Goal: Task Accomplishment & Management: Complete application form

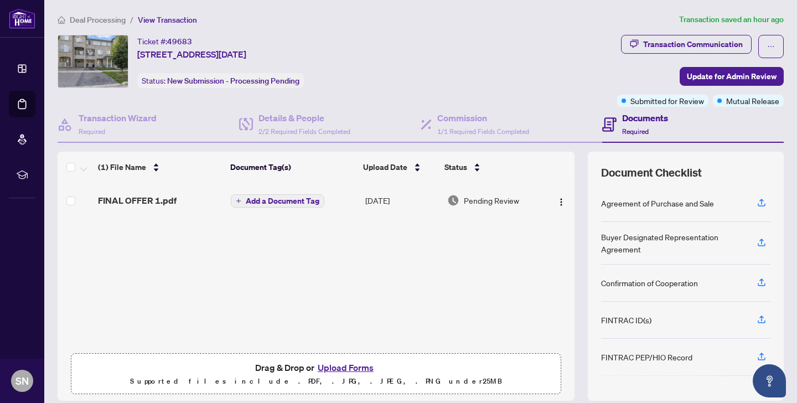
scroll to position [76, 0]
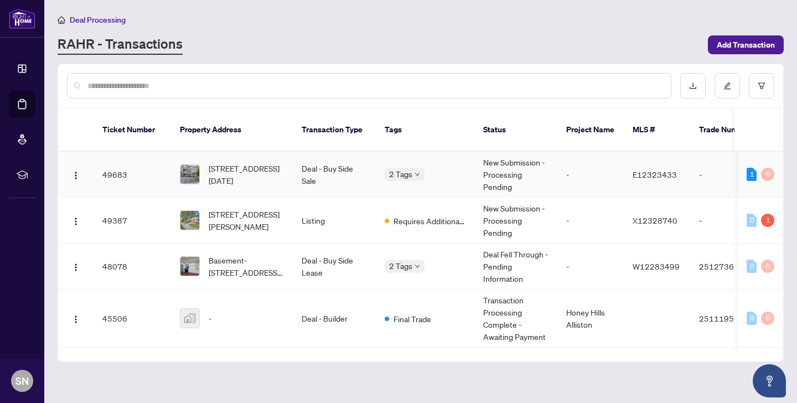
click at [291, 163] on td "[STREET_ADDRESS][DATE]" at bounding box center [232, 175] width 122 height 46
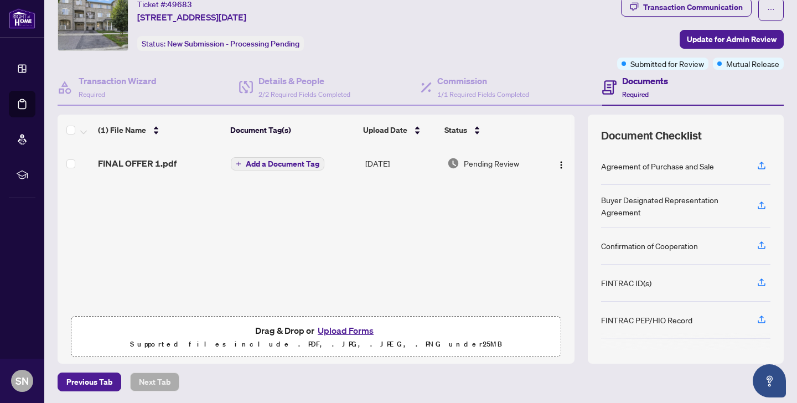
scroll to position [76, 0]
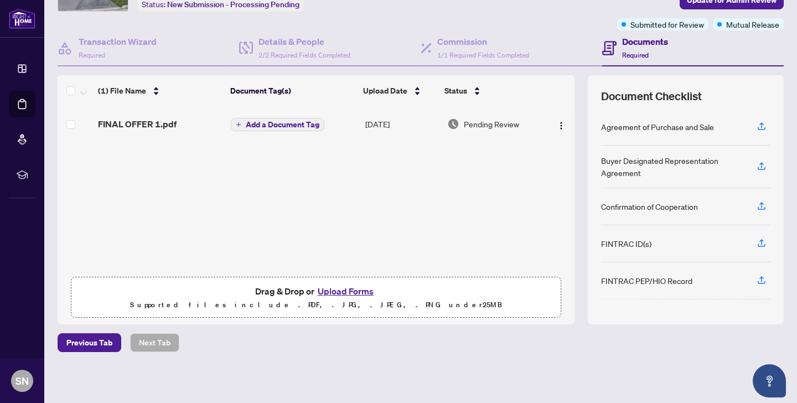
click at [333, 289] on button "Upload Forms" at bounding box center [345, 291] width 63 height 14
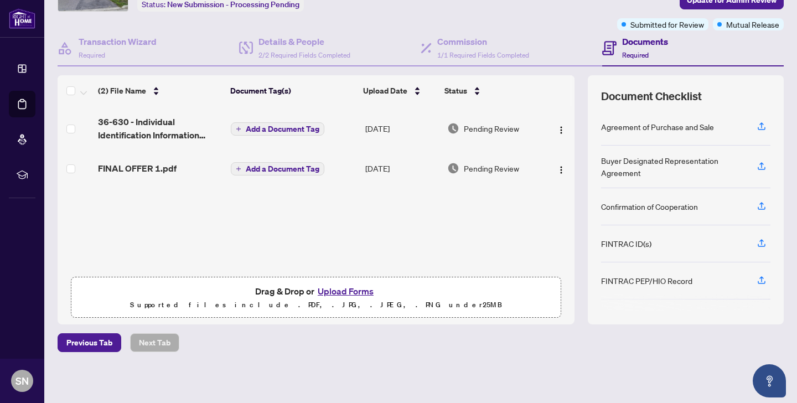
click at [343, 288] on button "Upload Forms" at bounding box center [345, 291] width 63 height 14
click at [336, 290] on button "Upload Forms" at bounding box center [345, 291] width 63 height 14
click at [353, 292] on button "Upload Forms" at bounding box center [345, 291] width 63 height 14
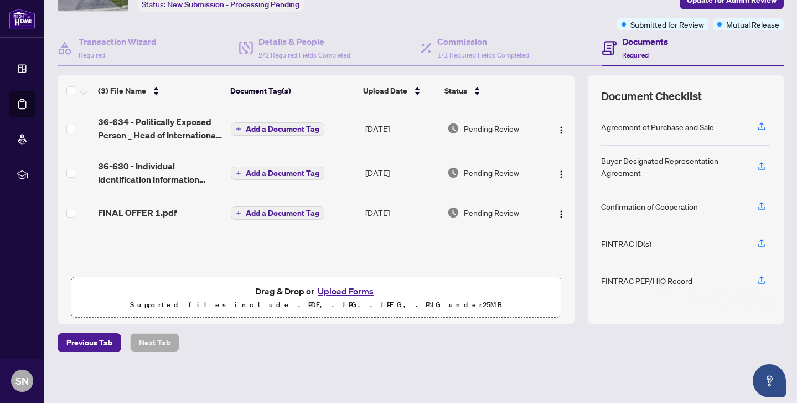
scroll to position [0, 0]
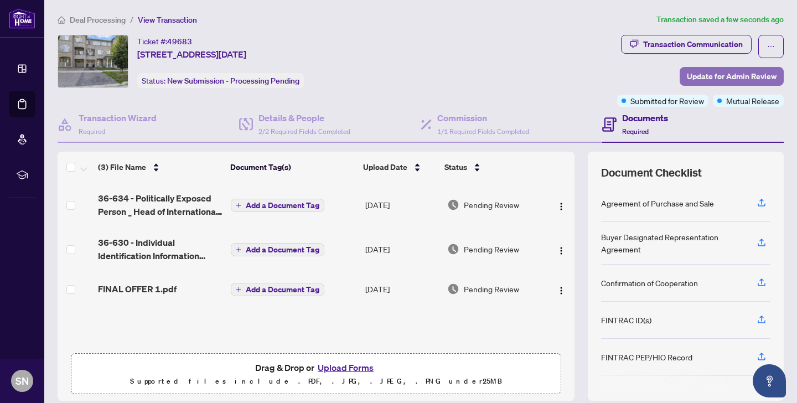
click at [727, 74] on span "Update for Admin Review" at bounding box center [732, 77] width 90 height 18
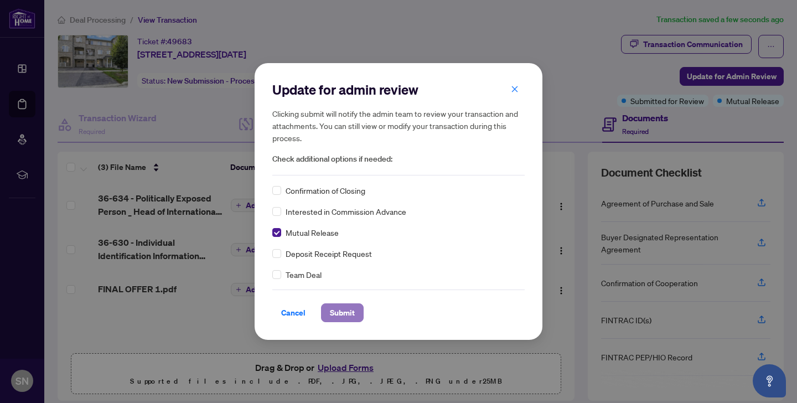
click at [349, 313] on span "Submit" at bounding box center [342, 313] width 25 height 18
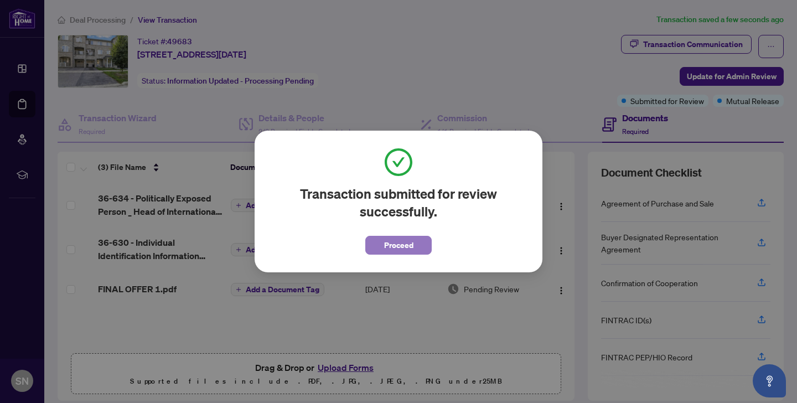
click at [396, 244] on span "Proceed" at bounding box center [398, 245] width 29 height 18
